Goal: Task Accomplishment & Management: Complete application form

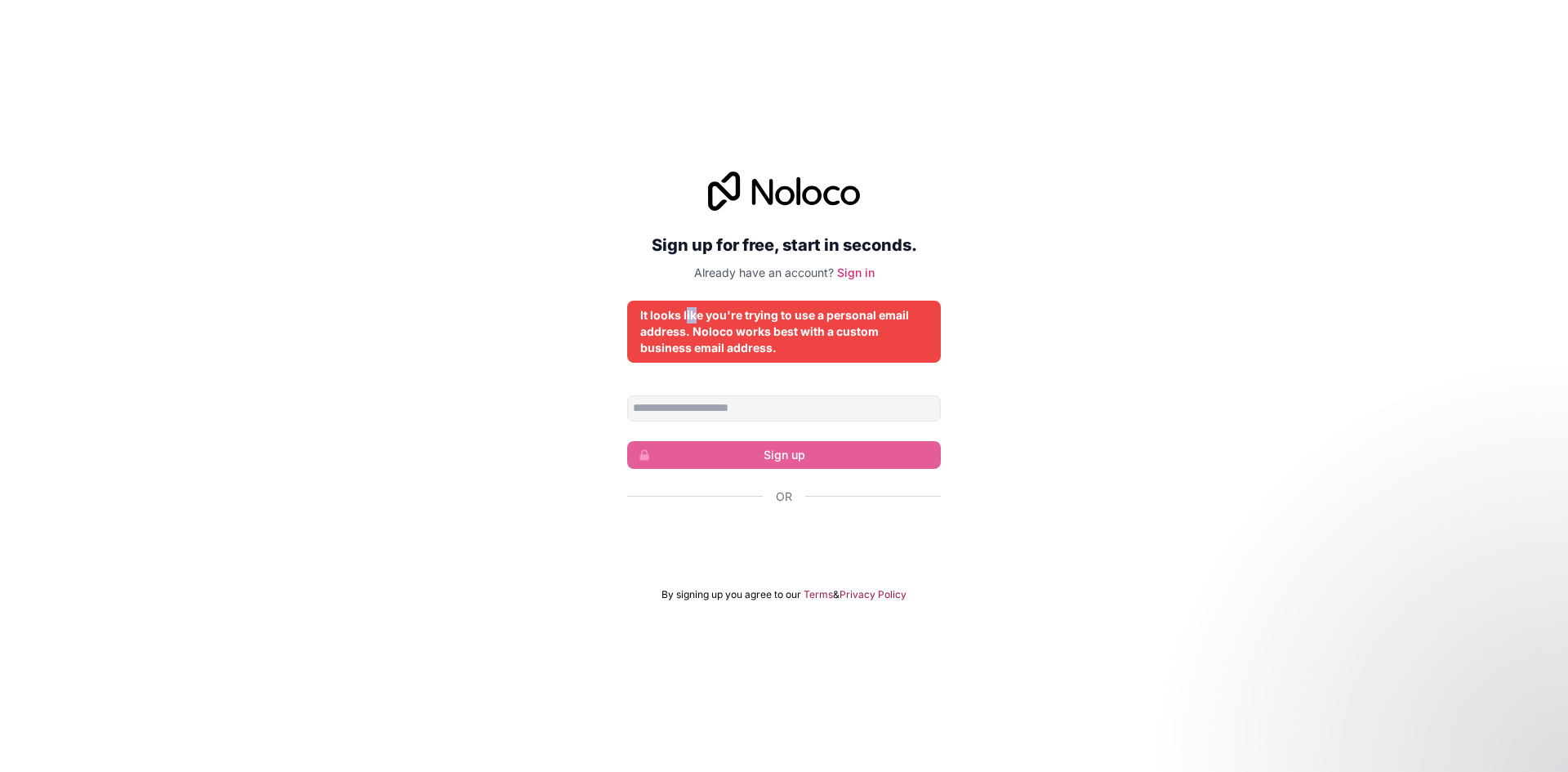
click at [695, 317] on div "It looks like you're trying to use a personal email address. Noloco works best …" at bounding box center [784, 332] width 288 height 49
click at [721, 310] on div "It looks like you're trying to use a personal email address. Noloco works best …" at bounding box center [784, 332] width 288 height 49
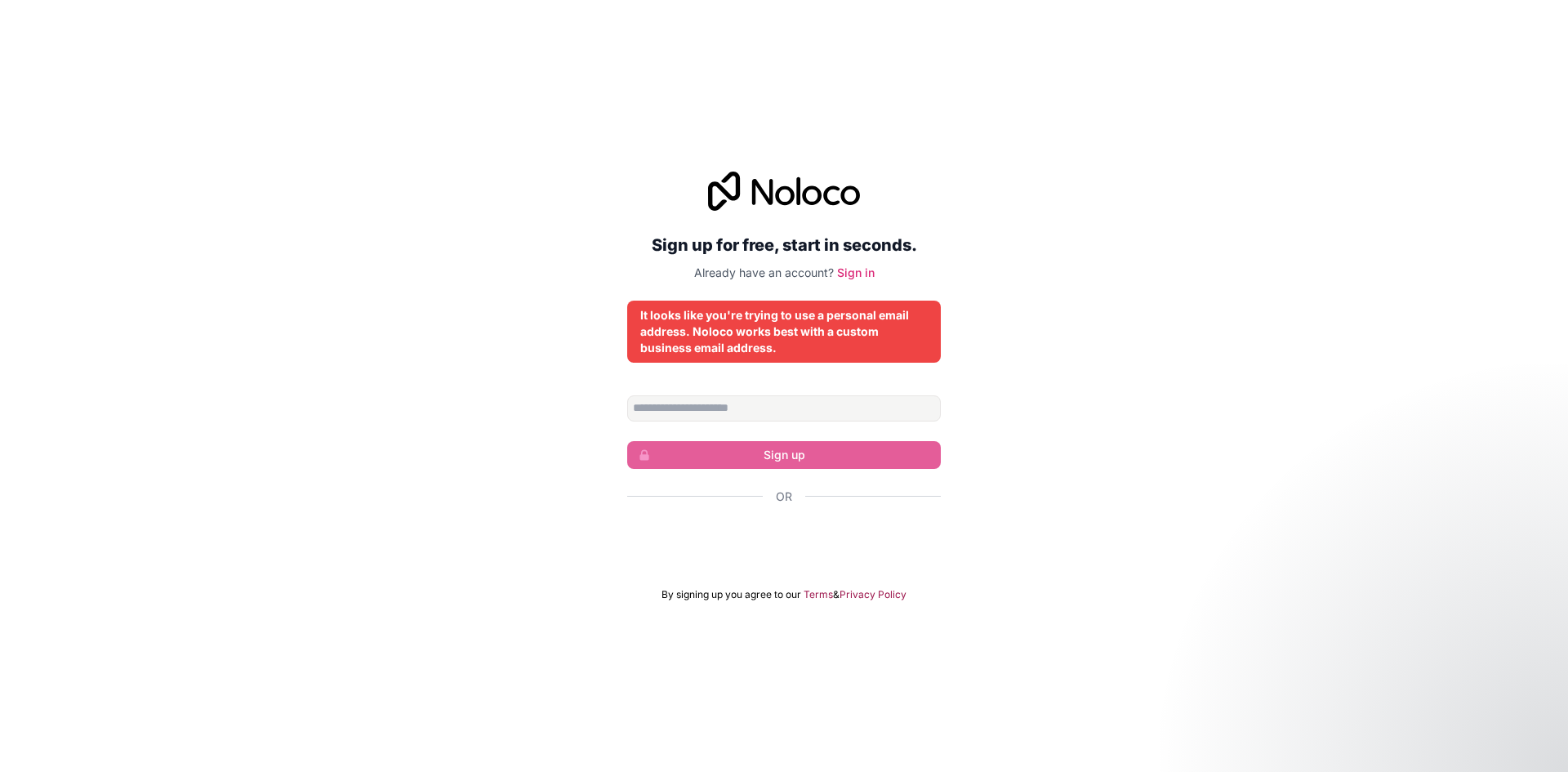
click at [827, 300] on div "It looks like you're trying to use a personal email address. Noloco works best …" at bounding box center [783, 332] width 313 height 63
click at [809, 317] on div "It looks like you're trying to use a personal email address. Noloco works best …" at bounding box center [784, 332] width 288 height 49
